Goal: Task Accomplishment & Management: Complete application form

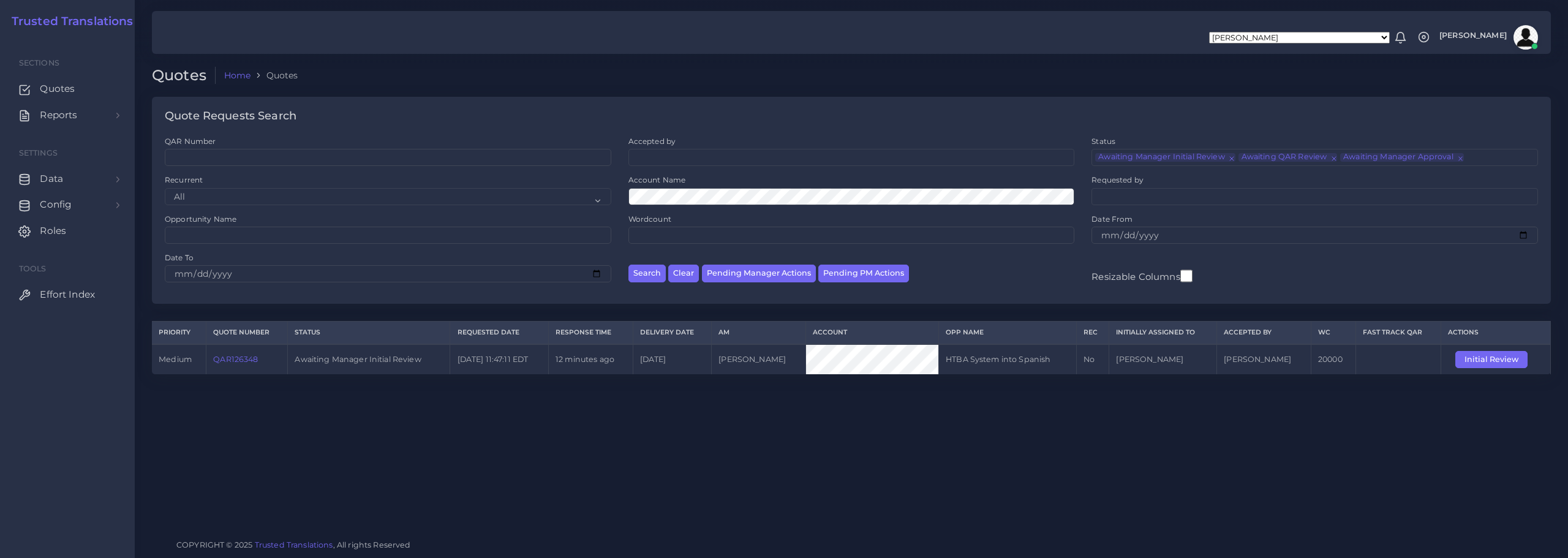
scroll to position [29, 0]
click at [238, 358] on link "QAR126244" at bounding box center [239, 359] width 45 height 9
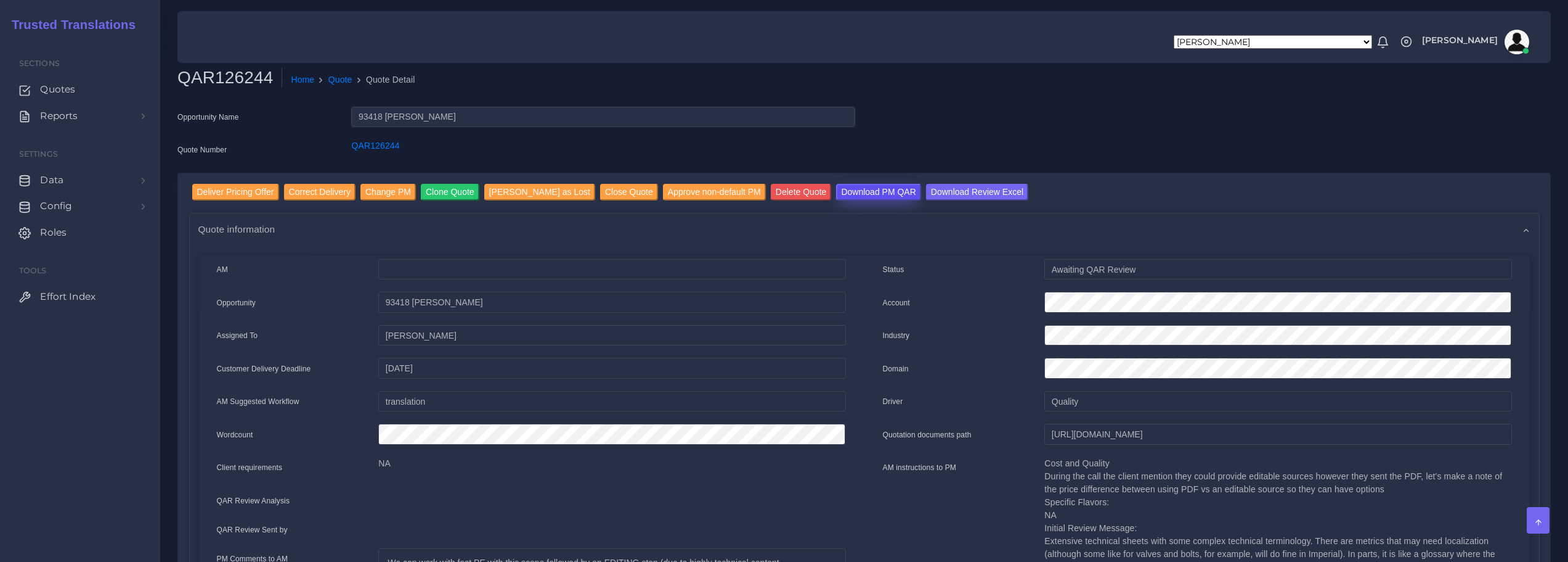
click at [840, 193] on input "Download PM QAR" at bounding box center [879, 192] width 84 height 16
click at [942, 191] on input "Download Review Excel" at bounding box center [977, 192] width 102 height 16
click at [233, 193] on input "Deliver Pricing Offer" at bounding box center [236, 192] width 87 height 16
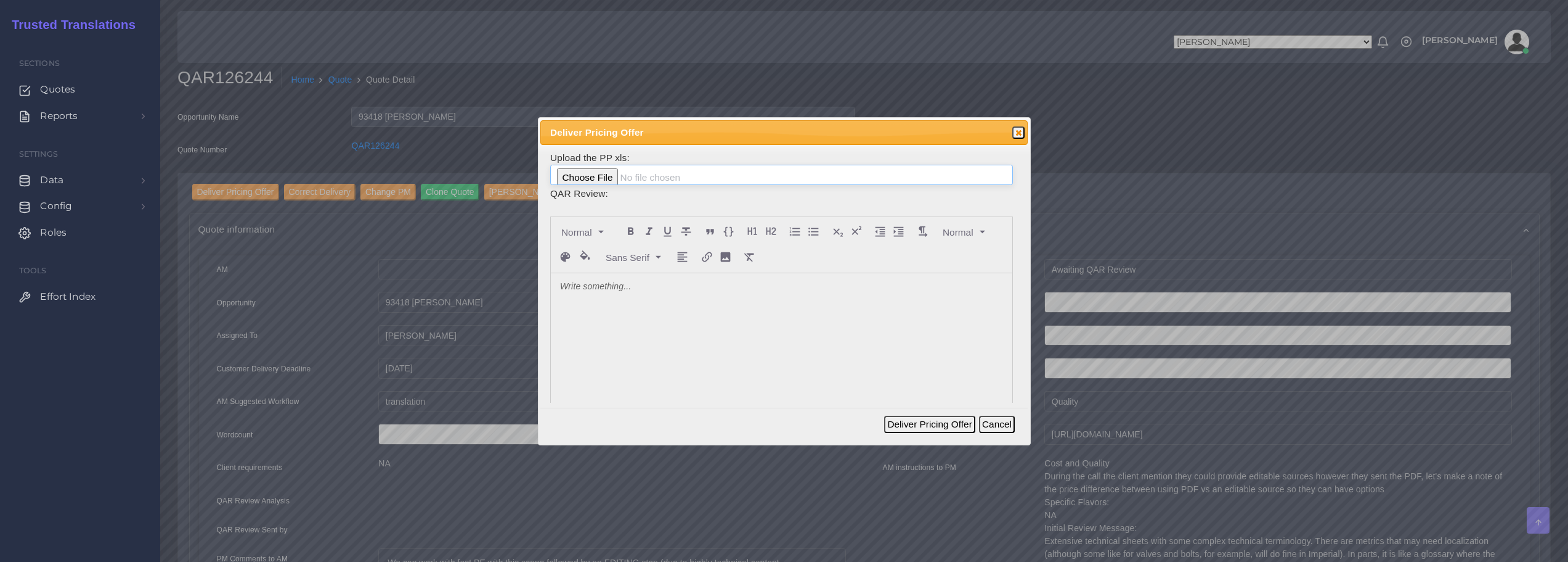
click at [582, 176] on input "file" at bounding box center [781, 175] width 463 height 21
type input "C:\fakepath\126244_Technip_Energies_ToAM.xlsx"
click at [622, 291] on p at bounding box center [782, 286] width 443 height 13
click at [949, 423] on button "Deliver Pricing Offer" at bounding box center [929, 424] width 90 height 17
